Goal: Task Accomplishment & Management: Use online tool/utility

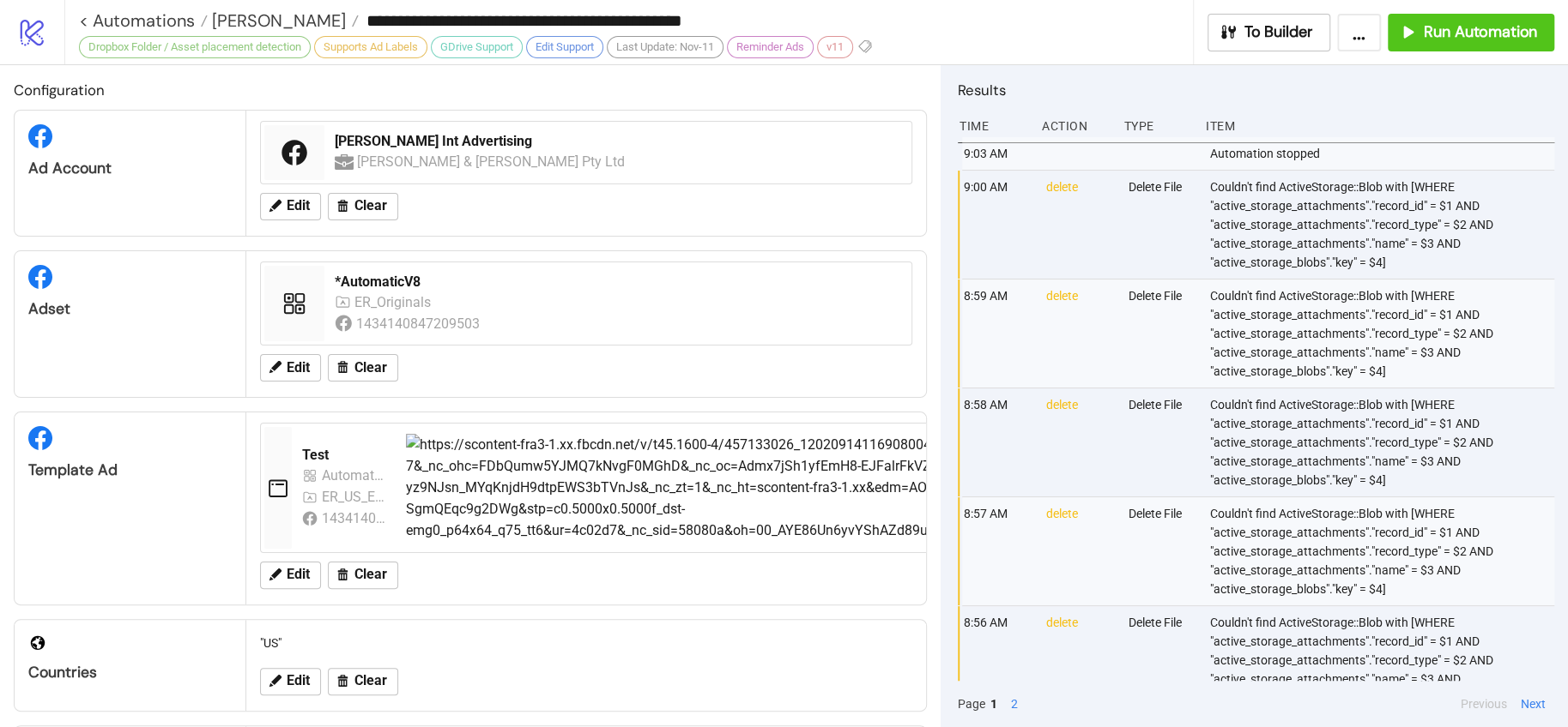
scroll to position [580, 0]
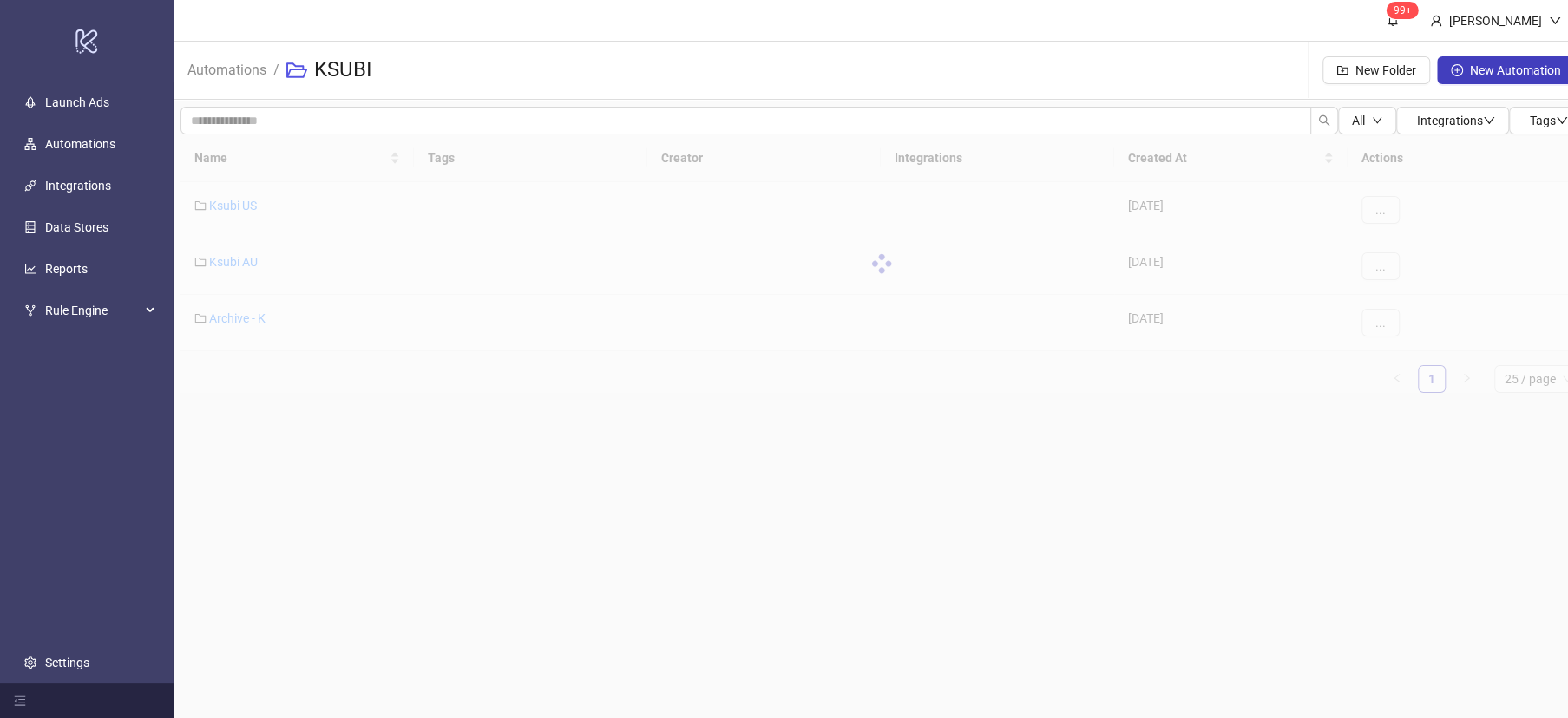
click at [229, 217] on div at bounding box center [881, 264] width 1401 height 258
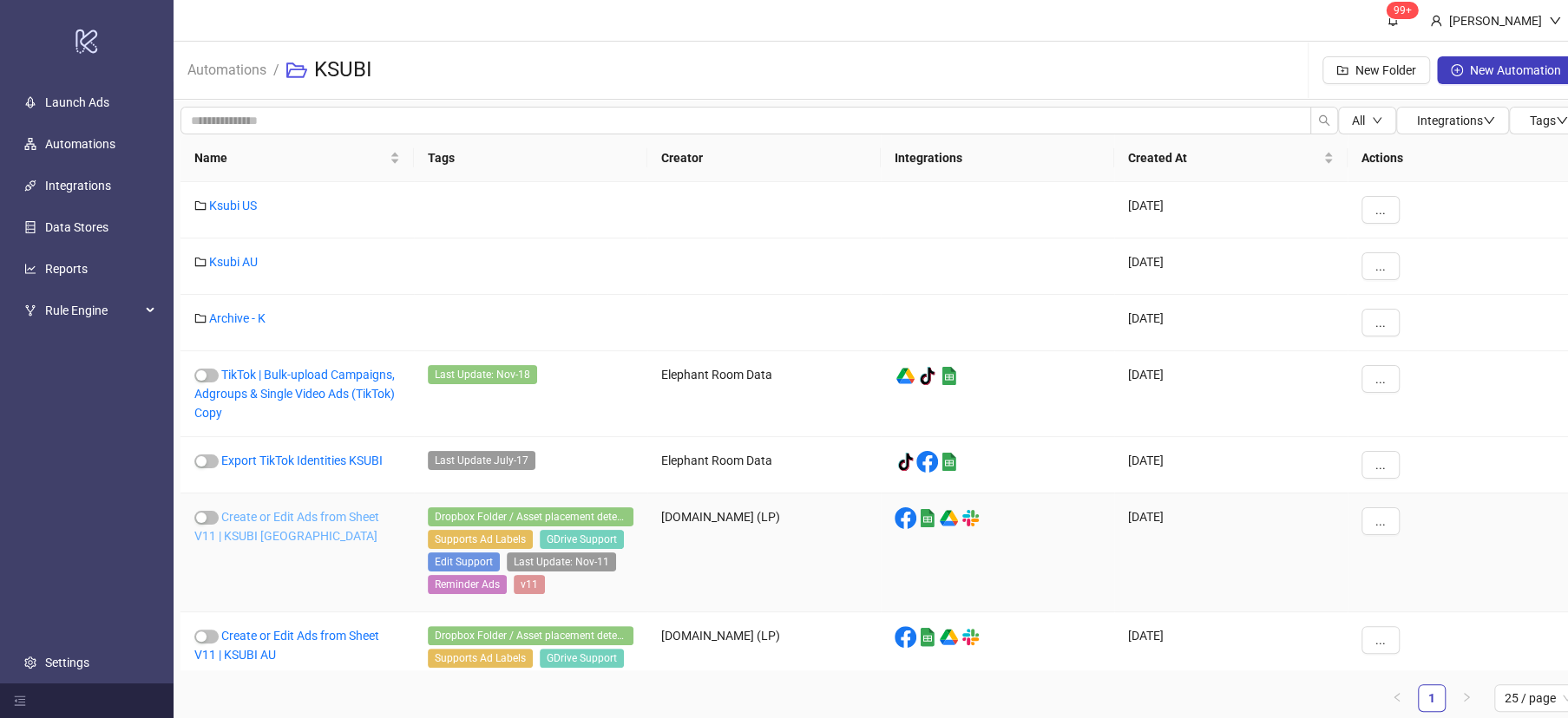
click at [291, 519] on link "Create or Edit Ads from Sheet V11 | KSUBI [GEOGRAPHIC_DATA]" at bounding box center [286, 526] width 185 height 33
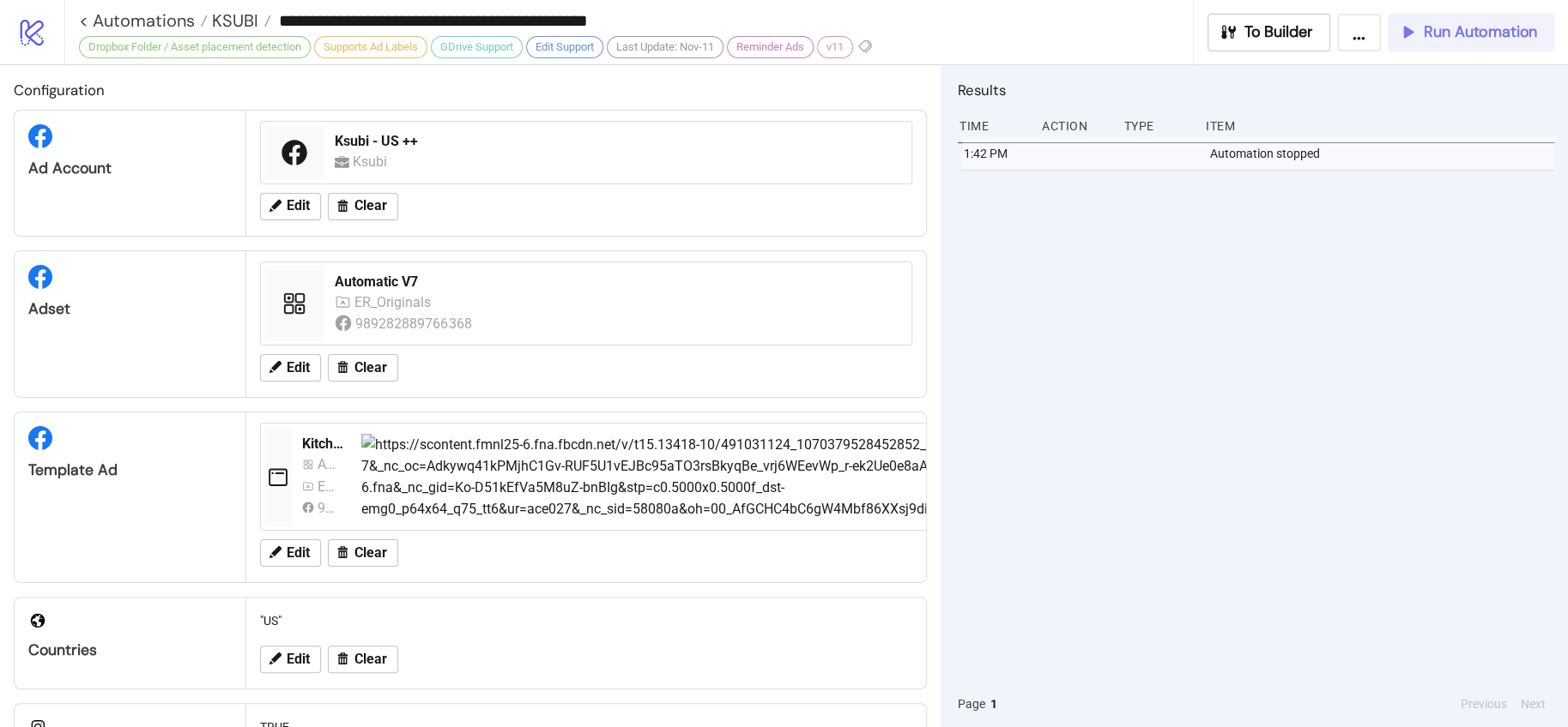
click at [1498, 34] on span "Run Automation" at bounding box center [1481, 31] width 113 height 19
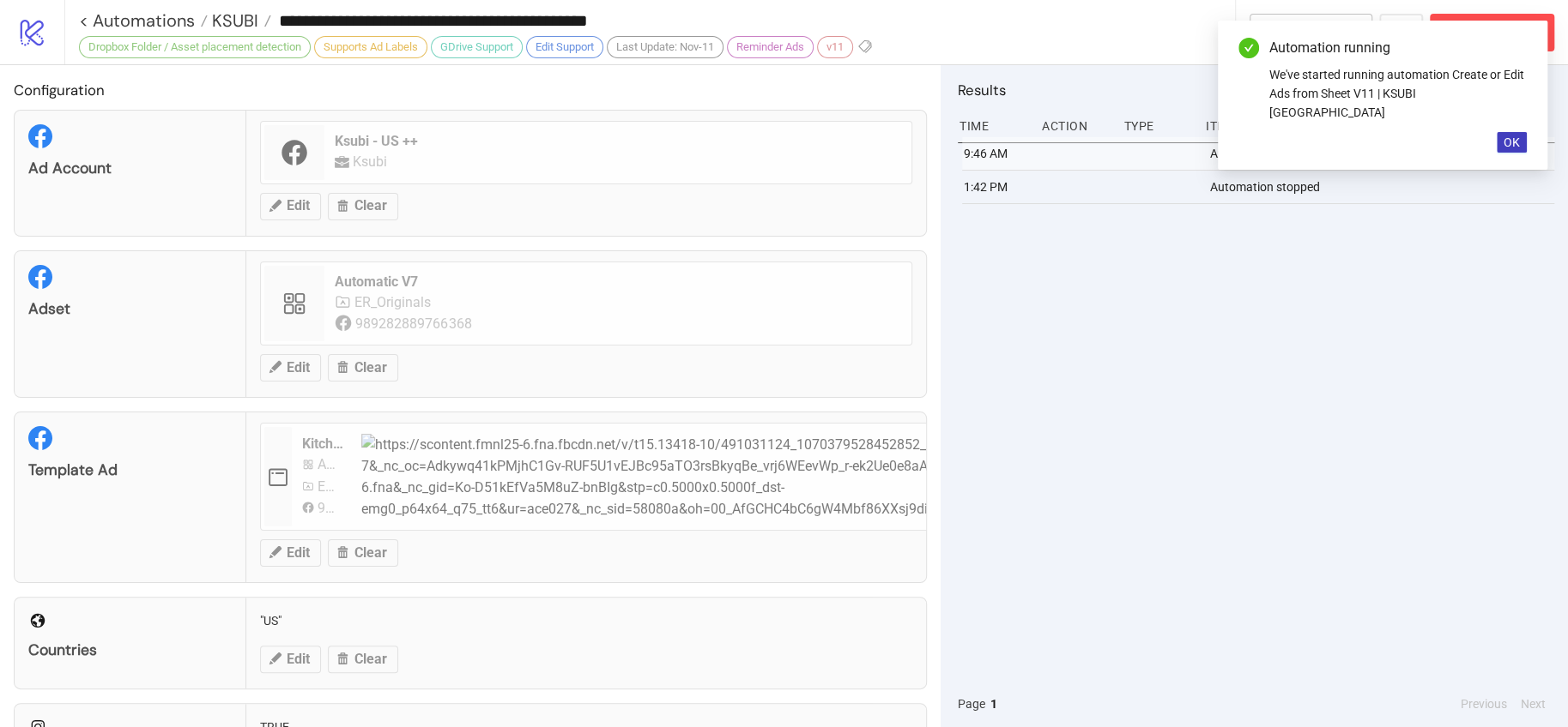
scroll to position [576, 0]
